Goal: Information Seeking & Learning: Learn about a topic

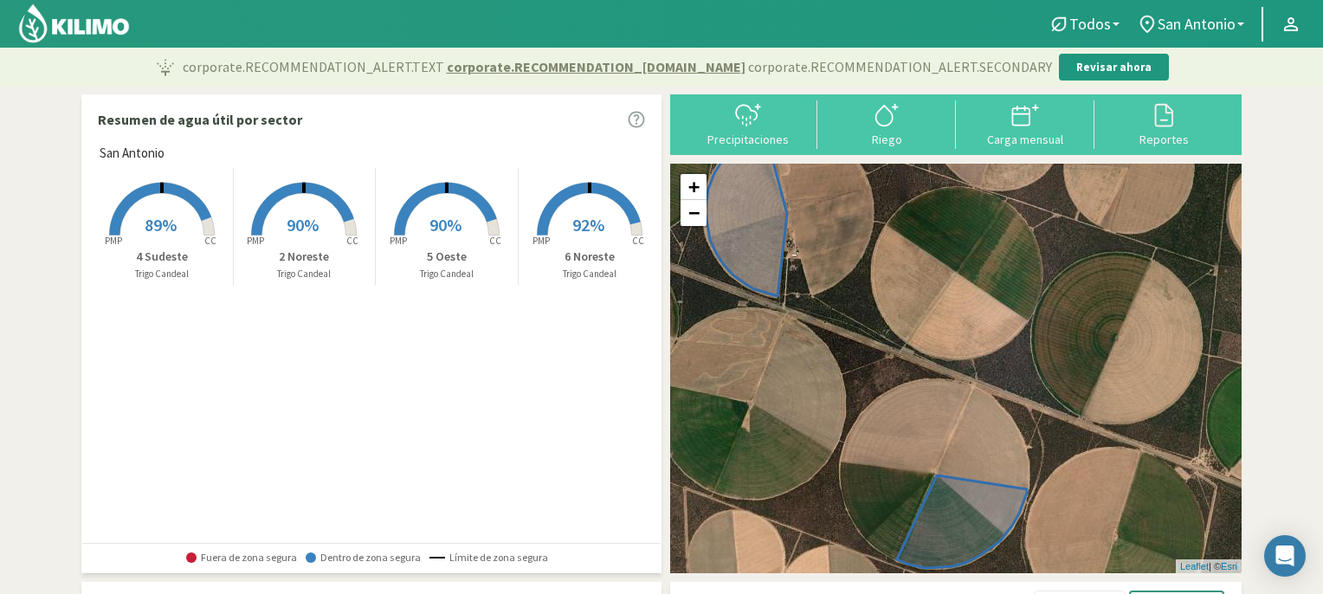
click at [590, 197] on rect at bounding box center [589, 237] width 139 height 139
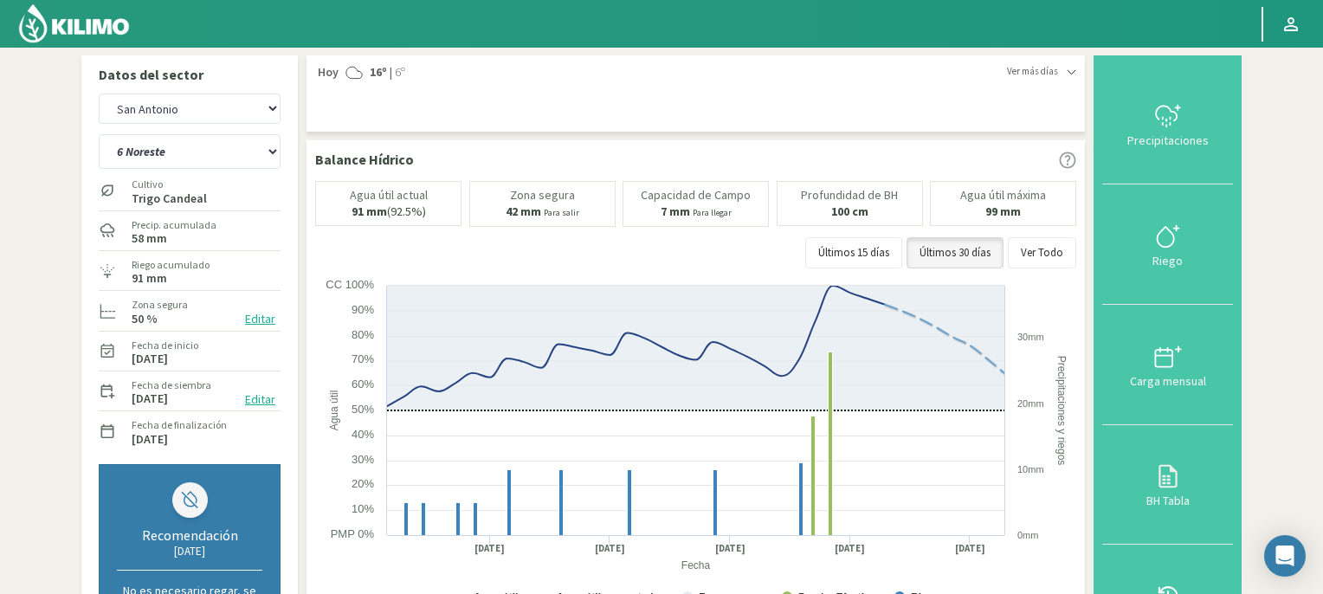
click at [273, 153] on select "2 Noreste 4 Sudeste 5 Oeste 6 Noreste" at bounding box center [190, 151] width 182 height 35
select select "0: Object"
click at [99, 134] on select "2 Noreste 4 Sudeste 5 Oeste 6 Noreste" at bounding box center [190, 151] width 182 height 35
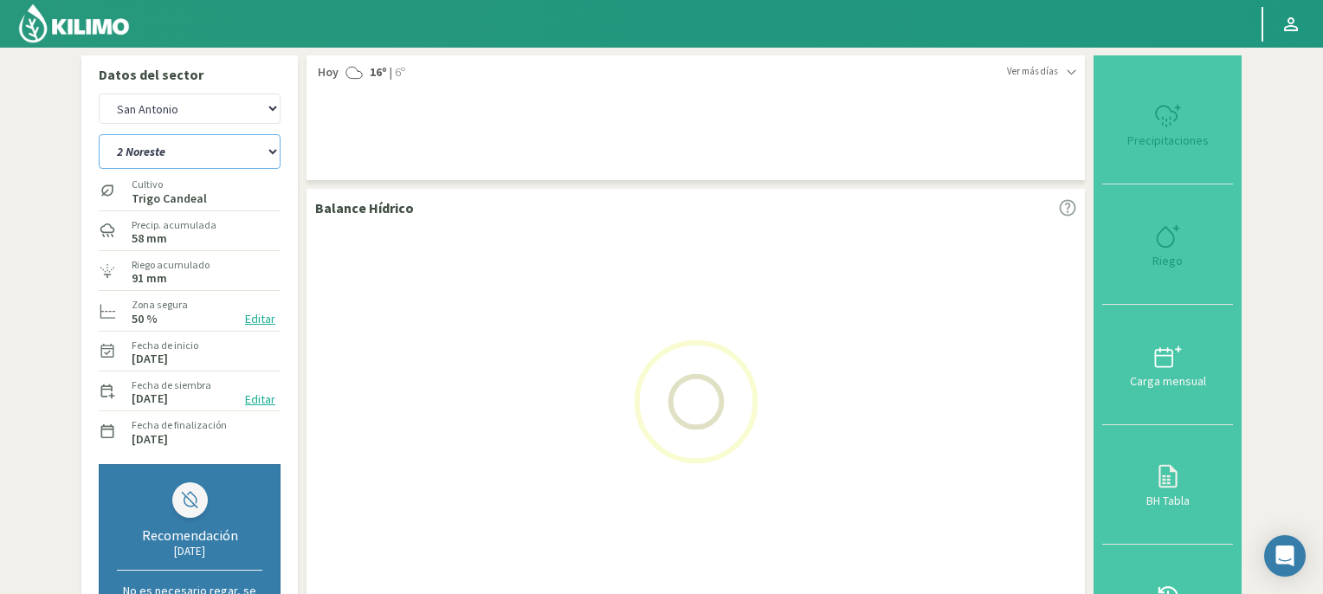
select select "2: Object"
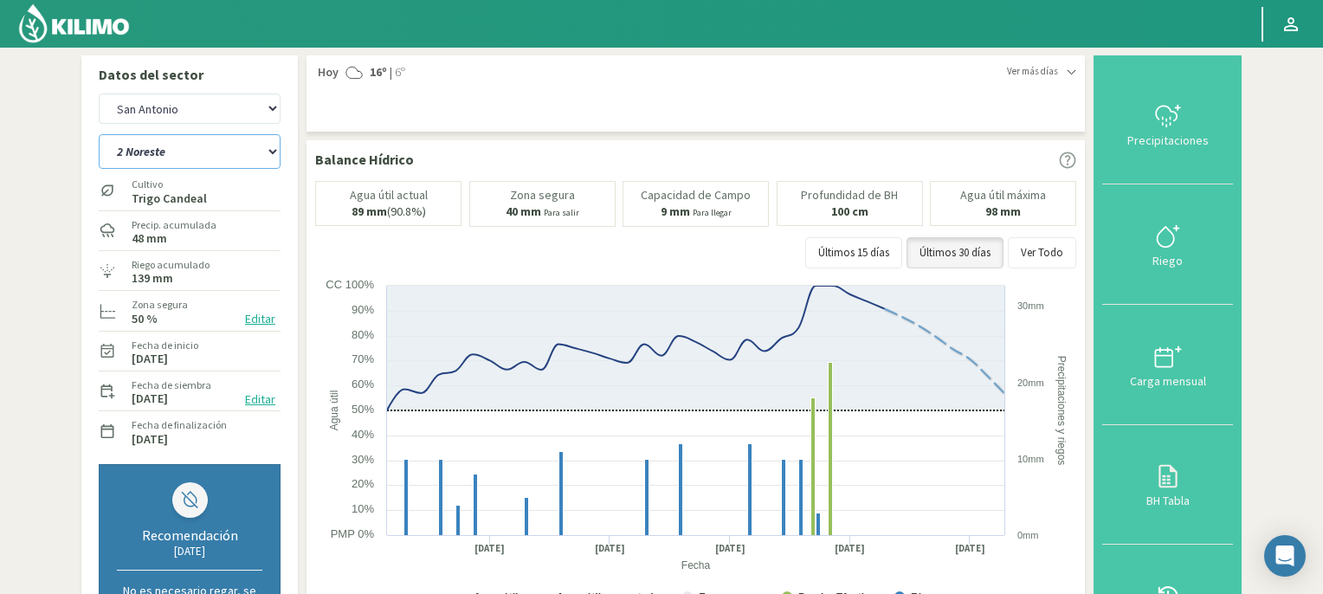
click at [272, 151] on select "2 Noreste 4 Sudeste 5 Oeste 6 Noreste" at bounding box center [190, 151] width 182 height 35
select select "5: Object"
click at [99, 134] on select "2 Noreste 4 Sudeste 5 Oeste 6 Noreste" at bounding box center [190, 151] width 182 height 35
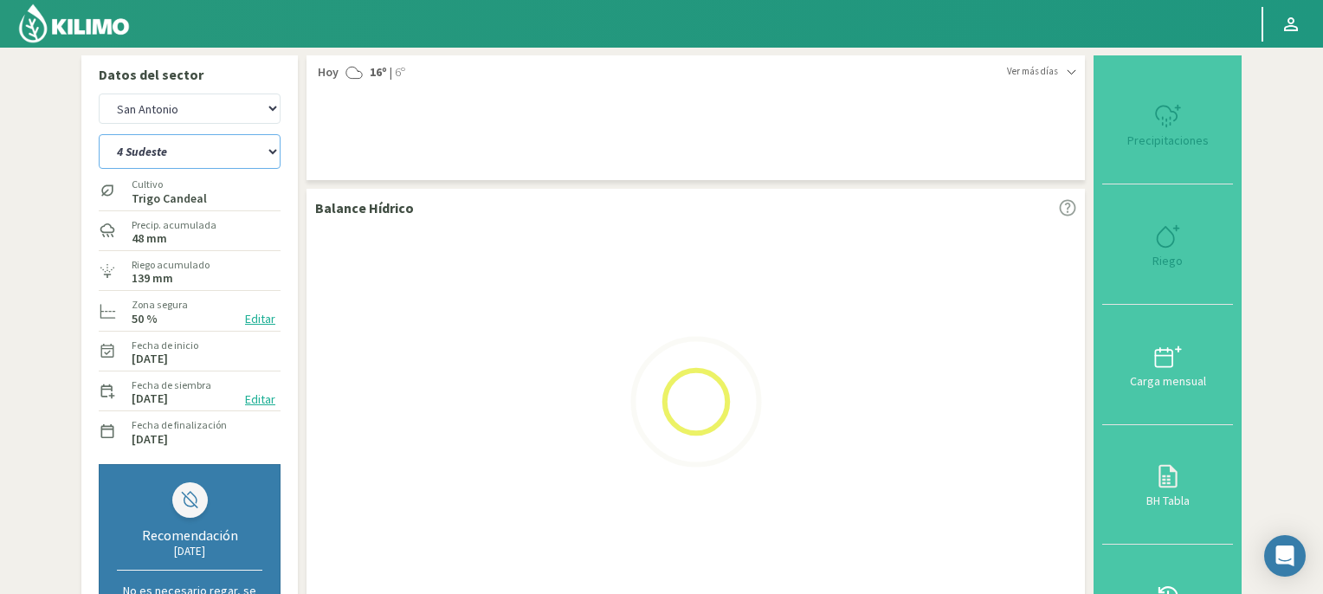
select select "4: Object"
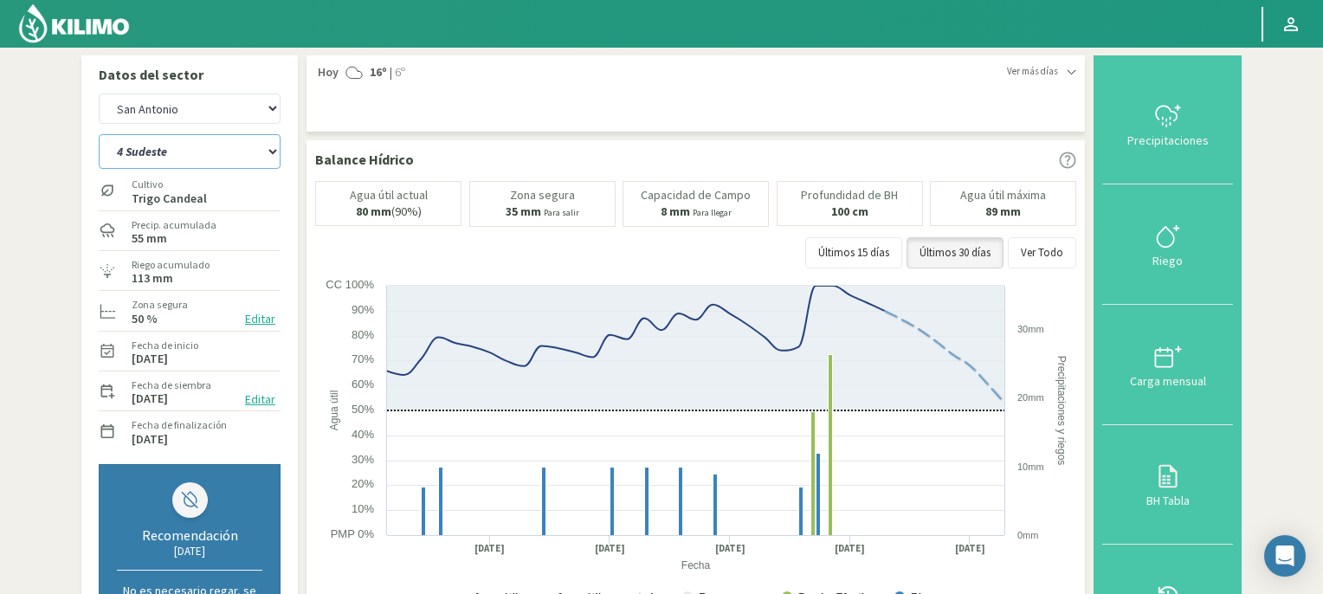
click at [269, 150] on select "2 Noreste 4 Sudeste 5 Oeste 6 Noreste" at bounding box center [190, 151] width 182 height 35
select select "10: Object"
click at [99, 134] on select "2 Noreste 4 Sudeste 5 Oeste 6 Noreste" at bounding box center [190, 151] width 182 height 35
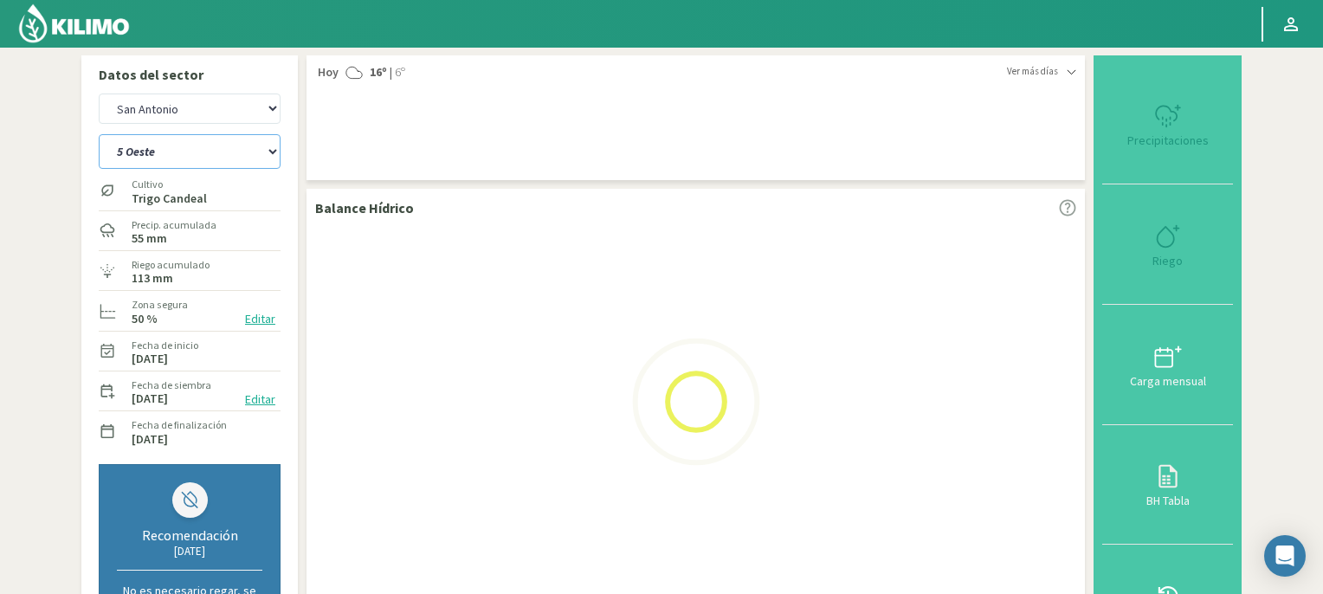
select select "6: Object"
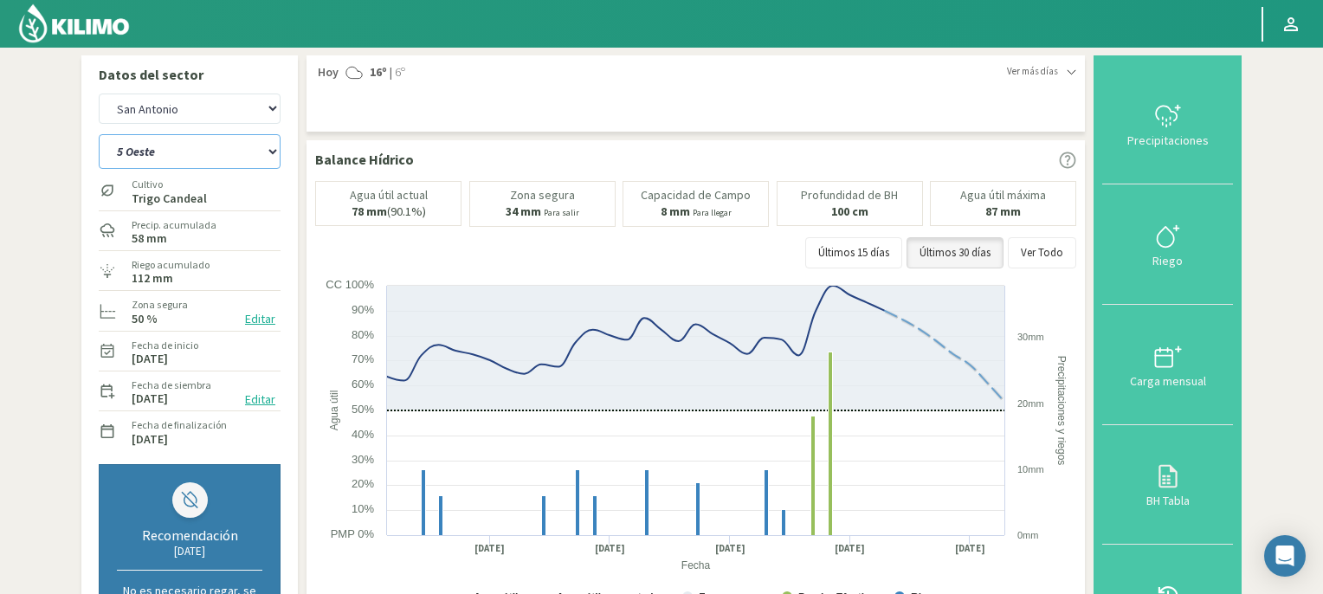
click at [271, 153] on select "2 Noreste 4 Sudeste 5 Oeste 6 Noreste" at bounding box center [190, 151] width 182 height 35
click at [99, 134] on select "2 Noreste 4 Sudeste 5 Oeste 6 Noreste" at bounding box center [190, 151] width 182 height 35
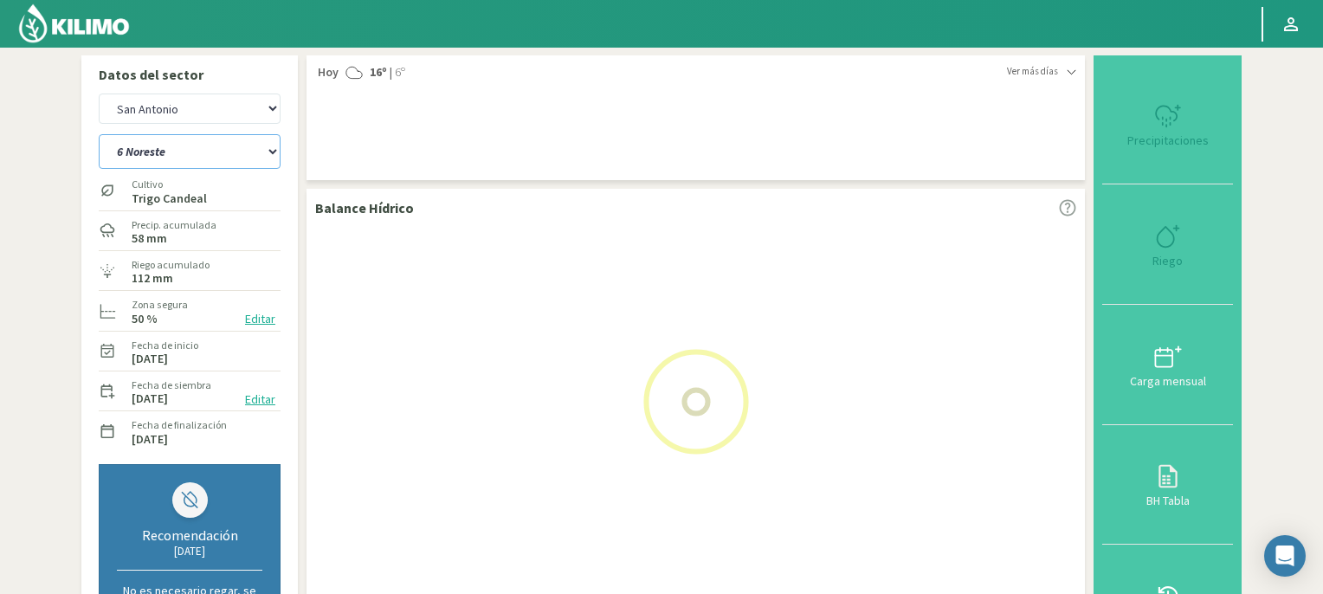
select select "14: Object"
select select "8: Object"
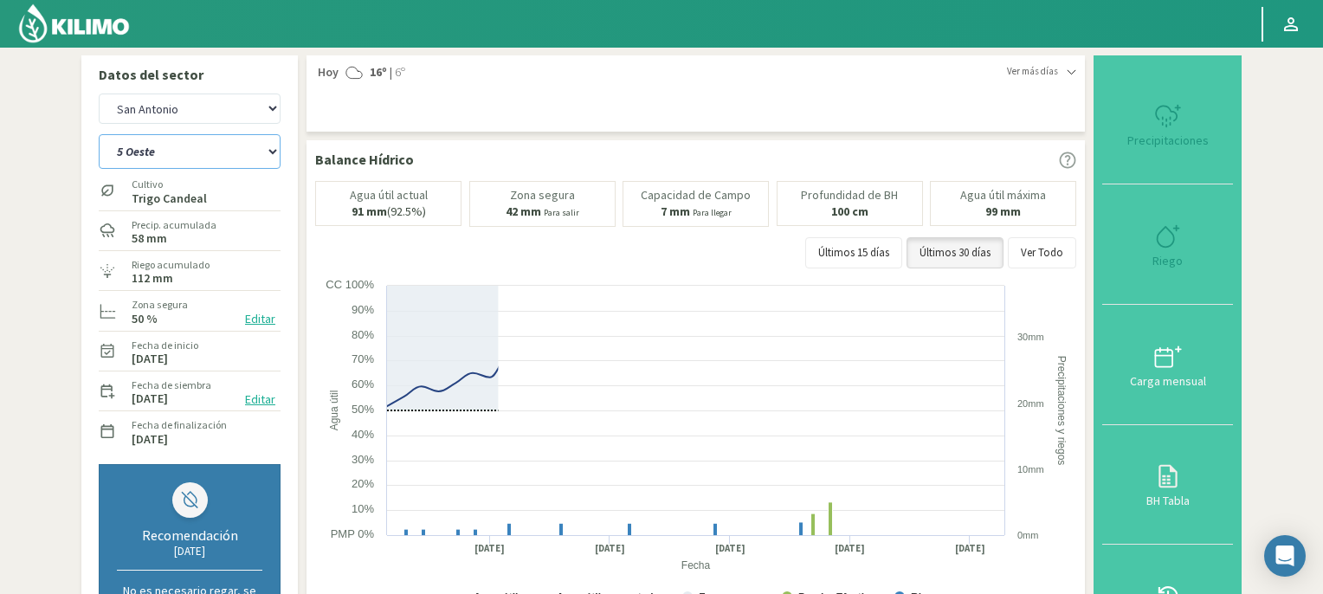
select select "19: Object"
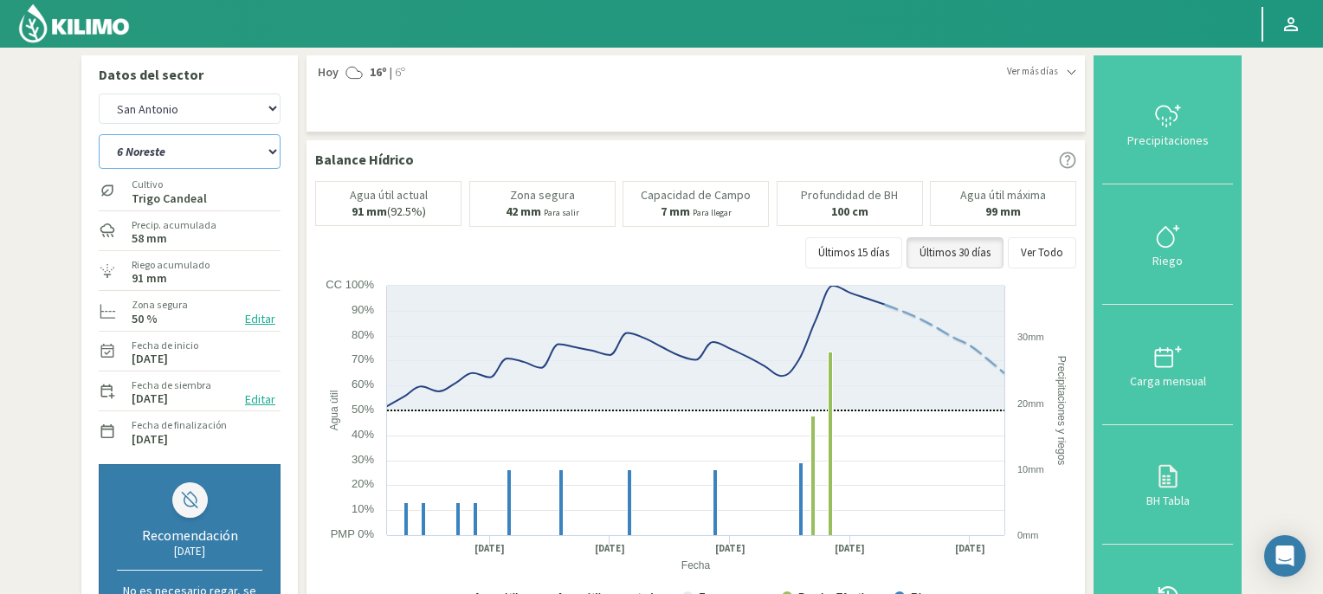
scroll to position [520, 0]
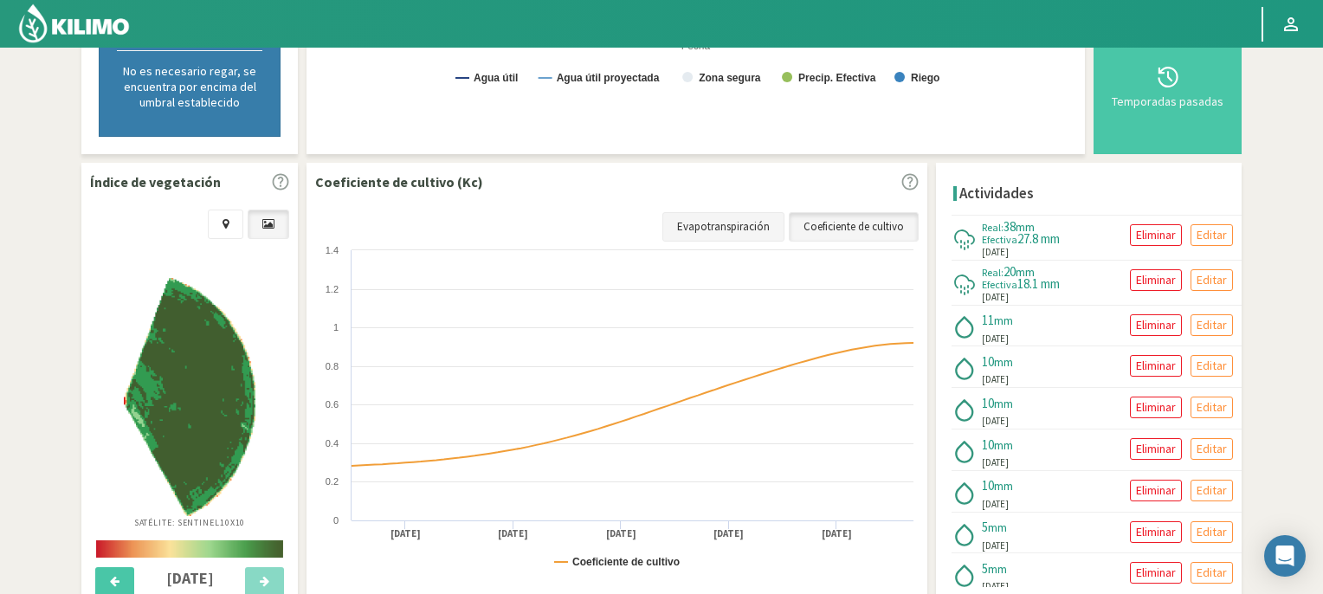
click at [741, 223] on link "Evapotranspiración" at bounding box center [723, 226] width 122 height 29
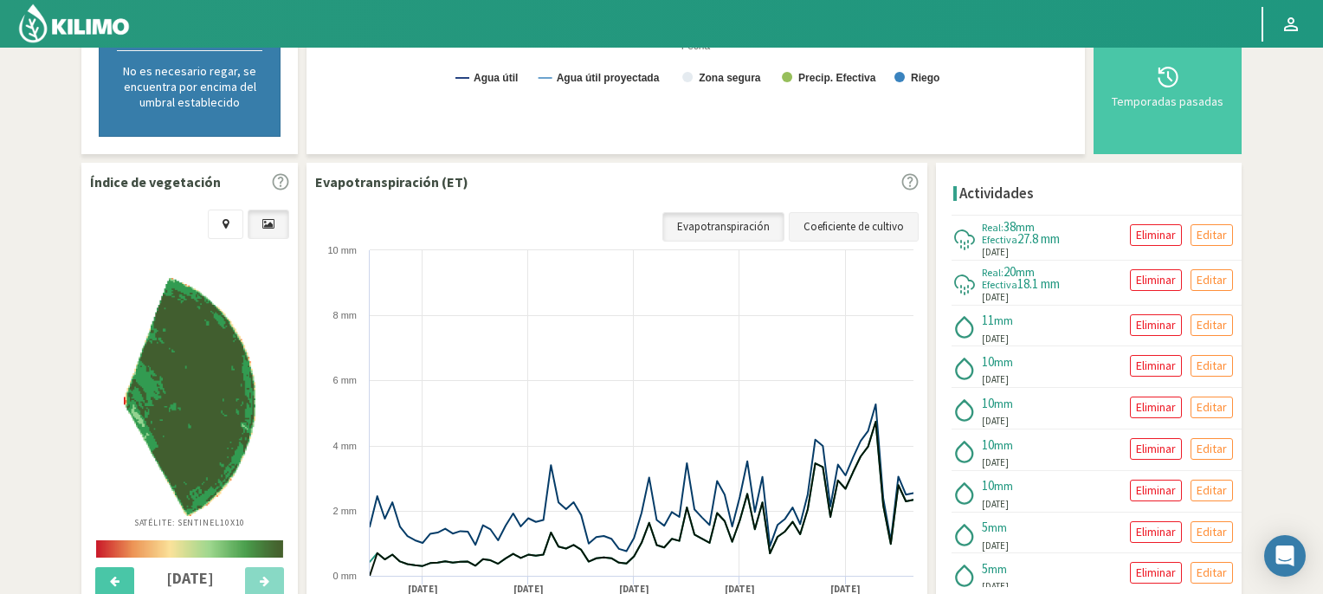
click at [861, 226] on link "Coeficiente de cultivo" at bounding box center [854, 226] width 130 height 29
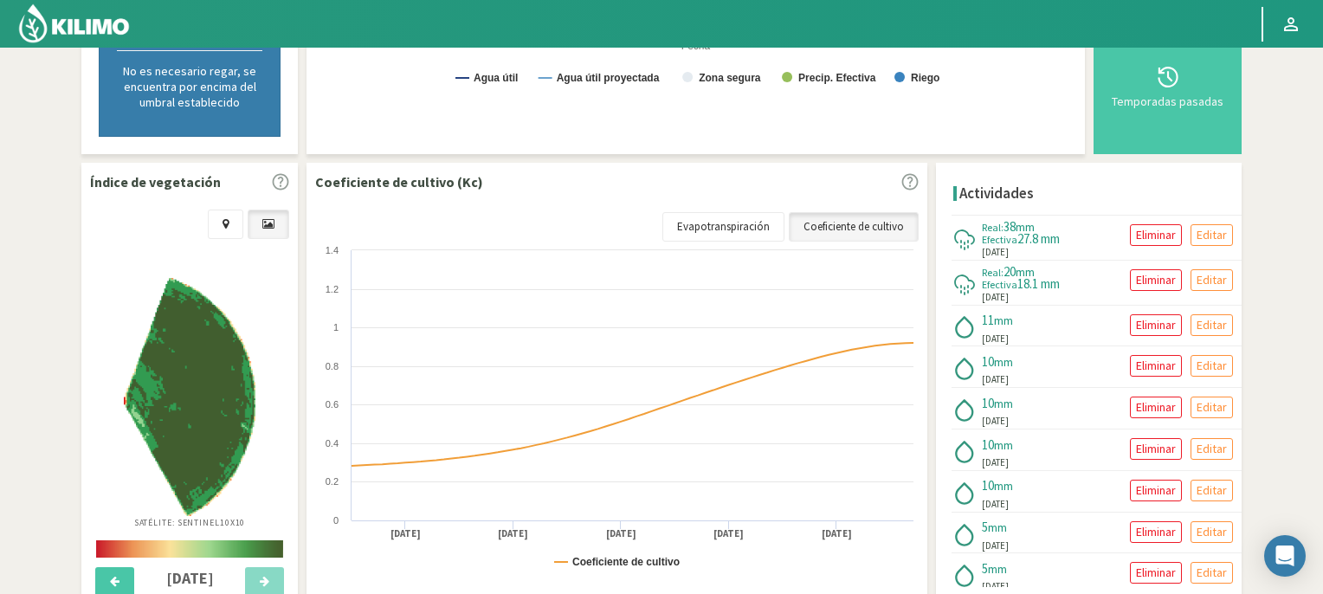
scroll to position [0, 0]
